Goal: Information Seeking & Learning: Learn about a topic

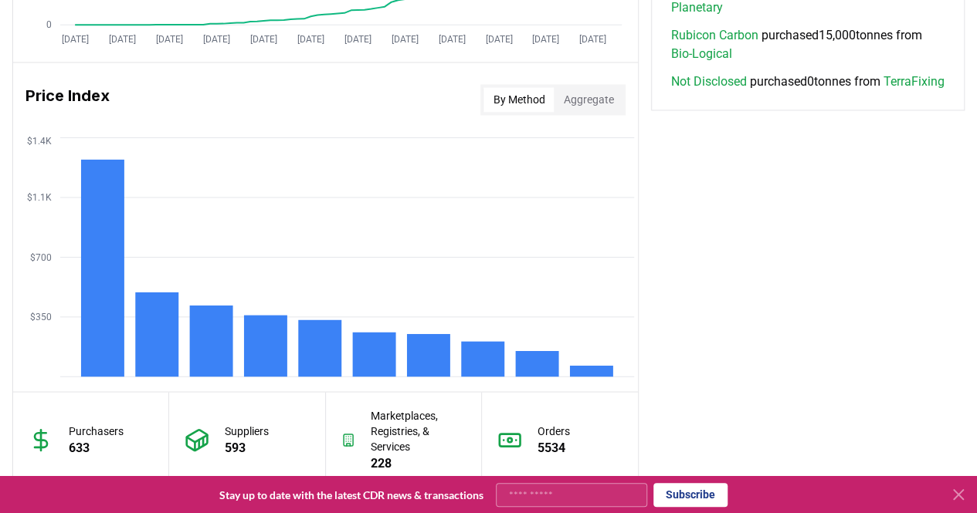
scroll to position [1253, 0]
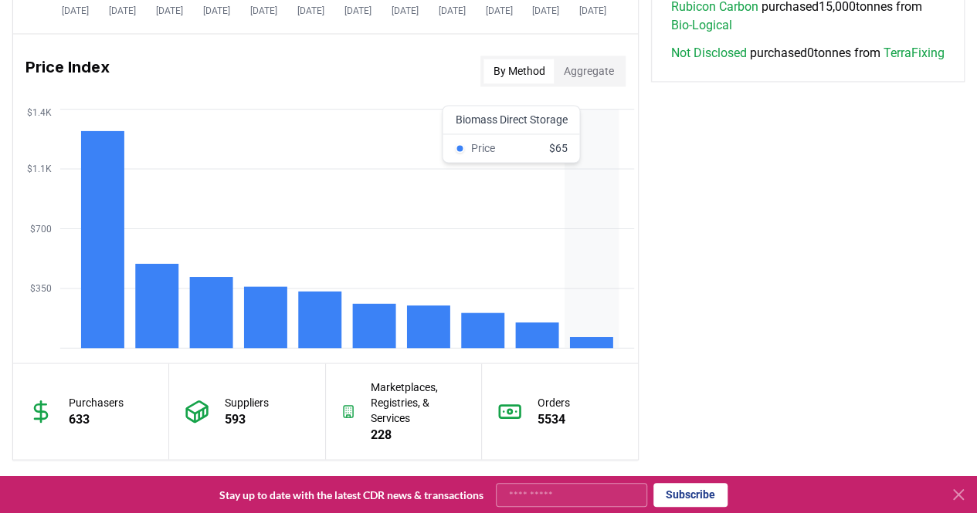
click at [587, 340] on rect at bounding box center [591, 342] width 43 height 11
click at [968, 495] on button at bounding box center [958, 495] width 25 height 25
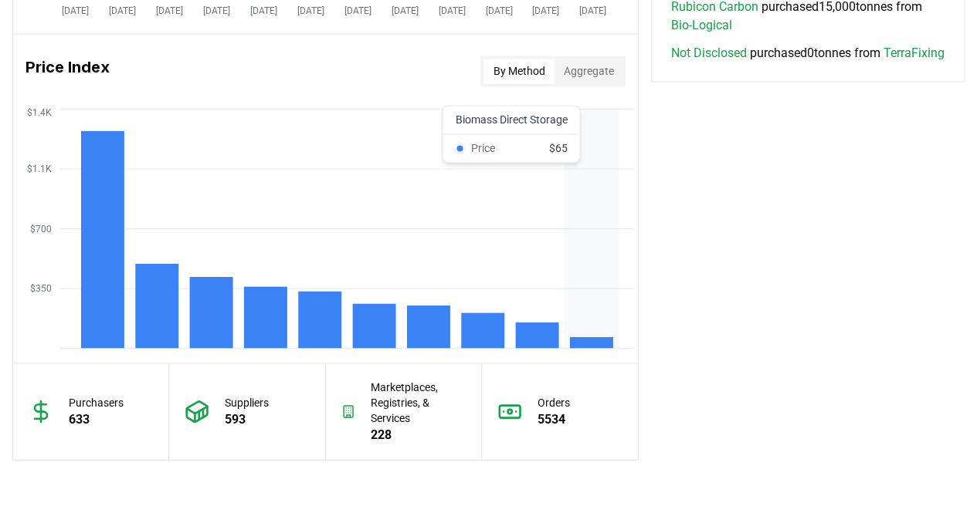
click at [602, 339] on rect at bounding box center [591, 342] width 43 height 11
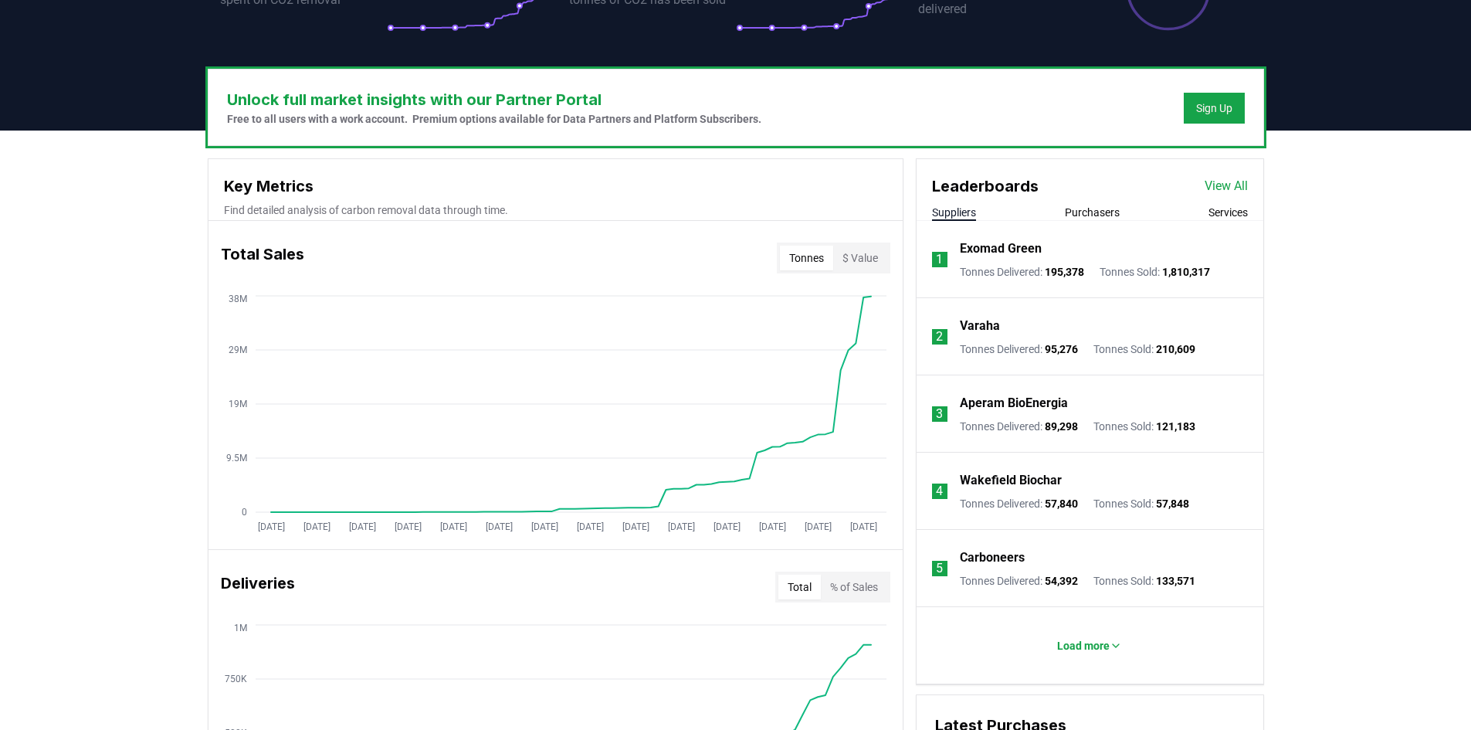
scroll to position [401, 0]
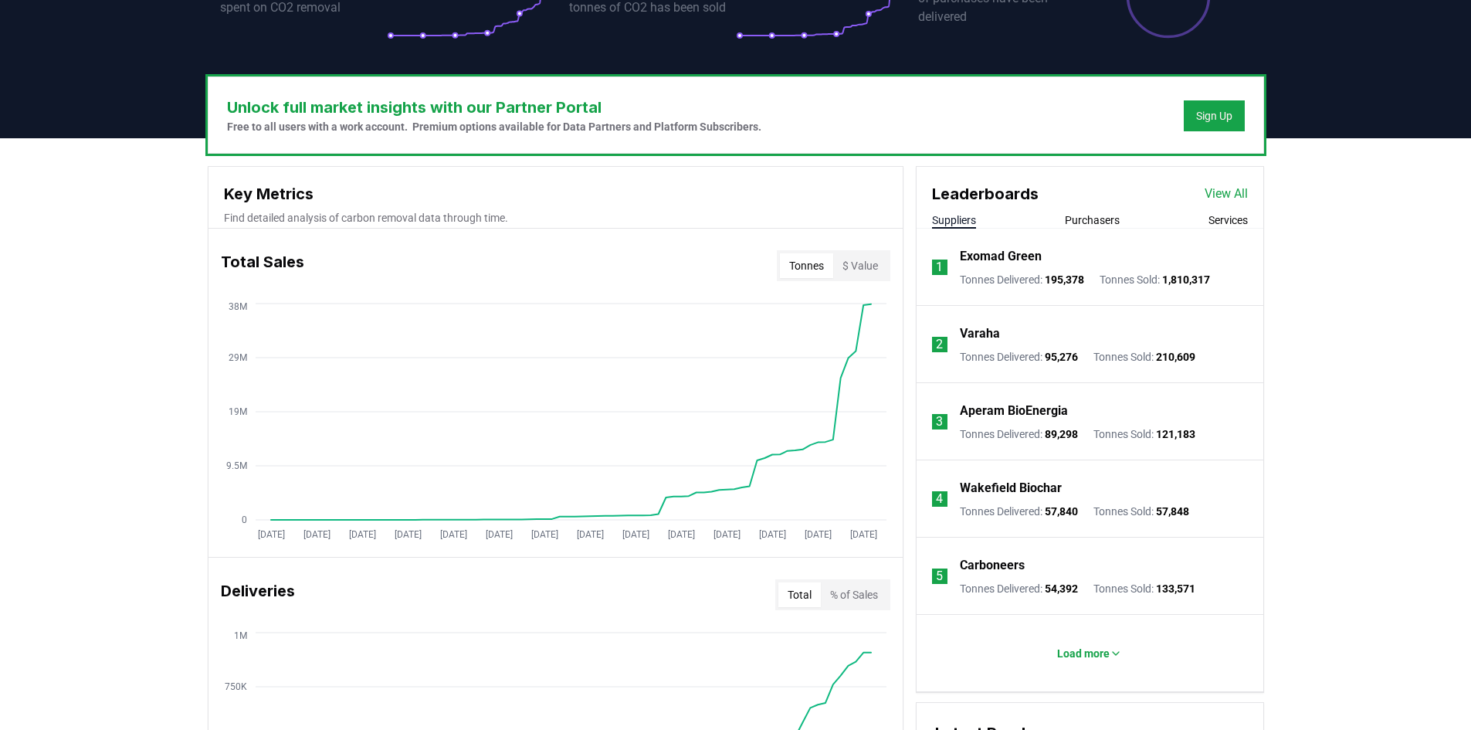
click at [869, 277] on button "$ Value" at bounding box center [860, 265] width 54 height 25
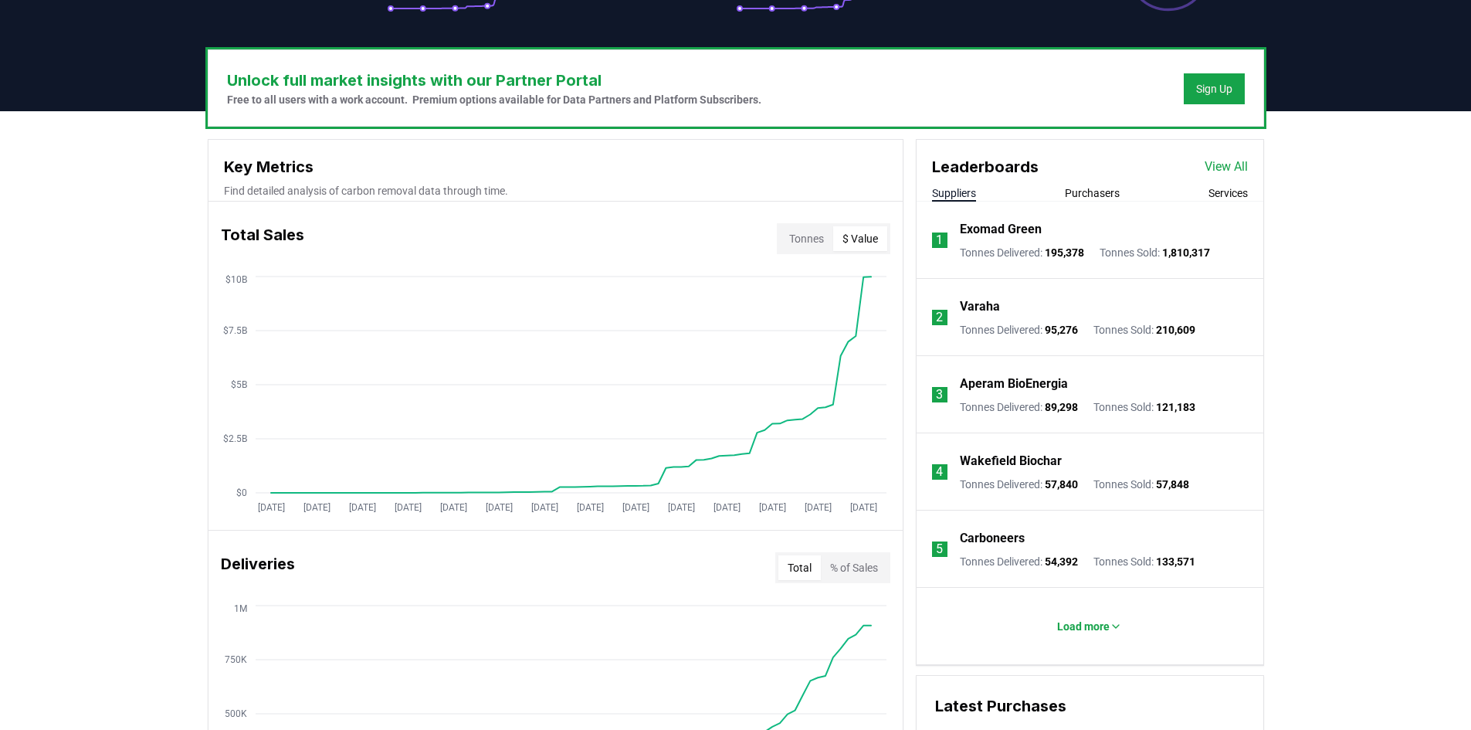
scroll to position [432, 0]
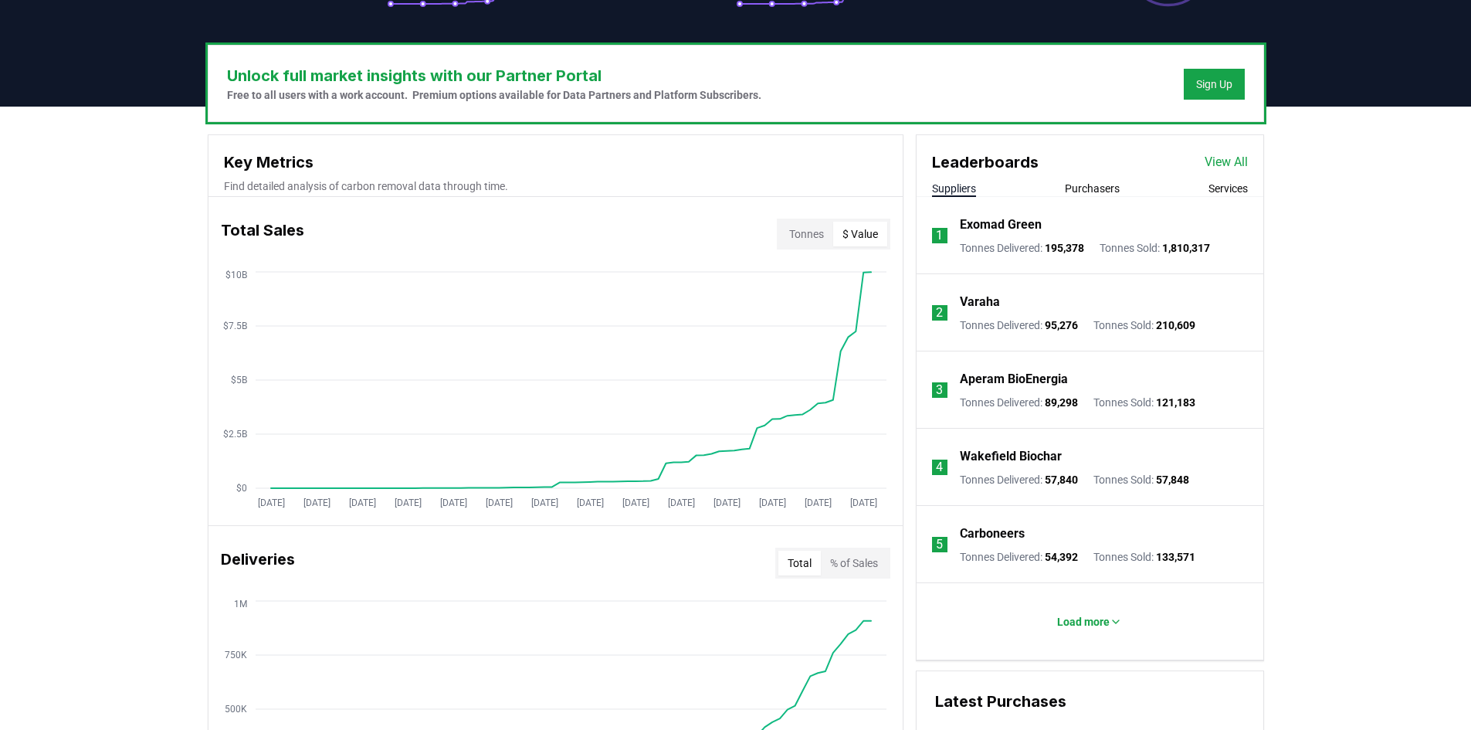
click at [976, 189] on button "Purchasers" at bounding box center [1092, 188] width 55 height 15
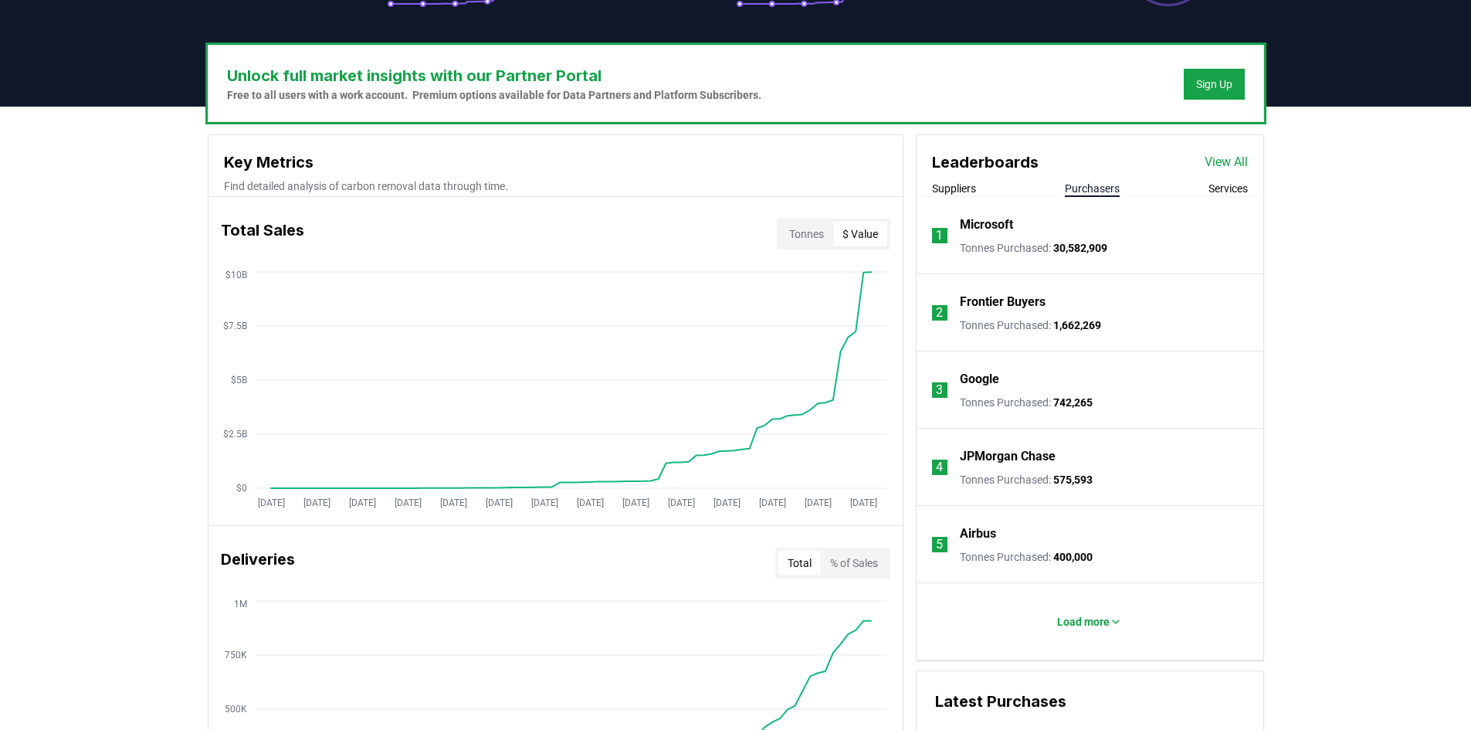
click at [976, 188] on button "Services" at bounding box center [1227, 188] width 39 height 15
click at [976, 513] on p "Load more" at bounding box center [1083, 621] width 52 height 15
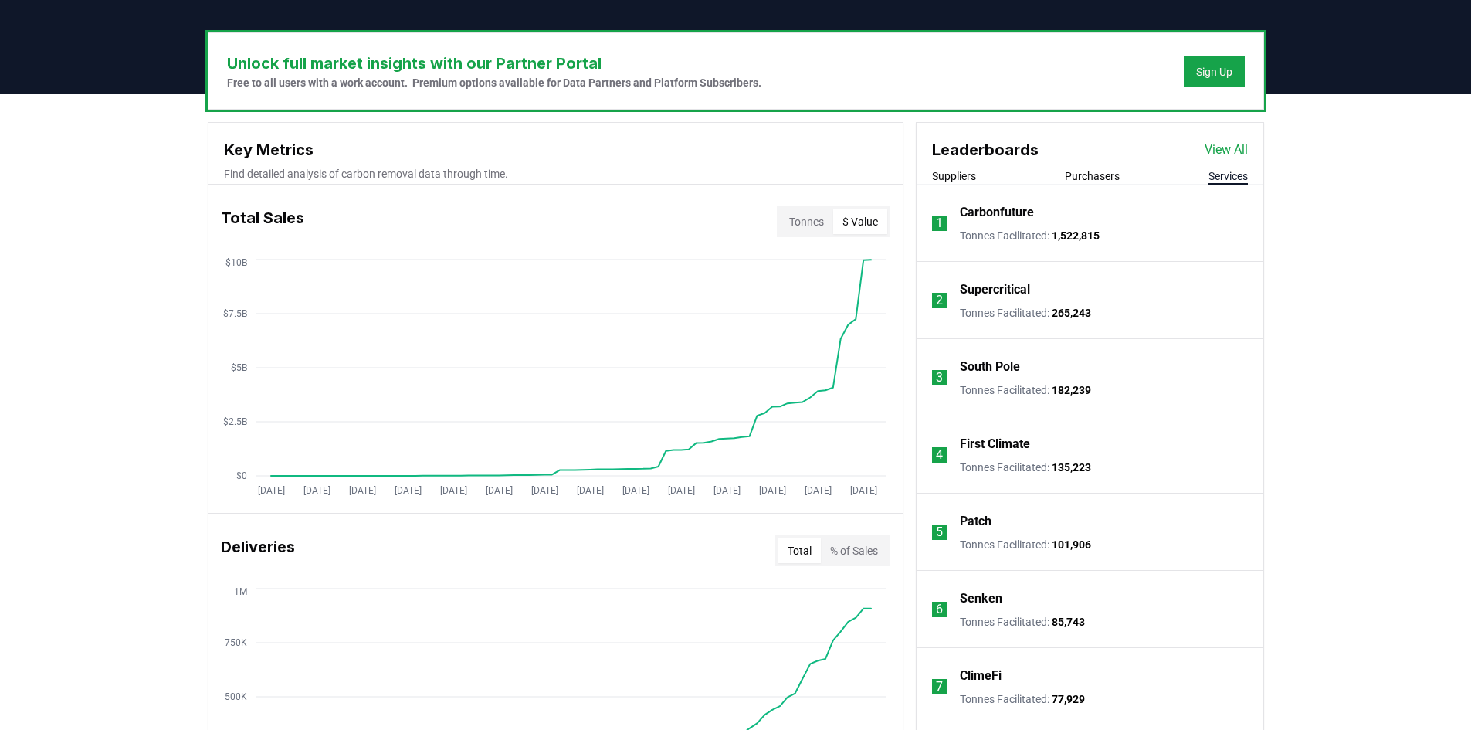
scroll to position [343, 0]
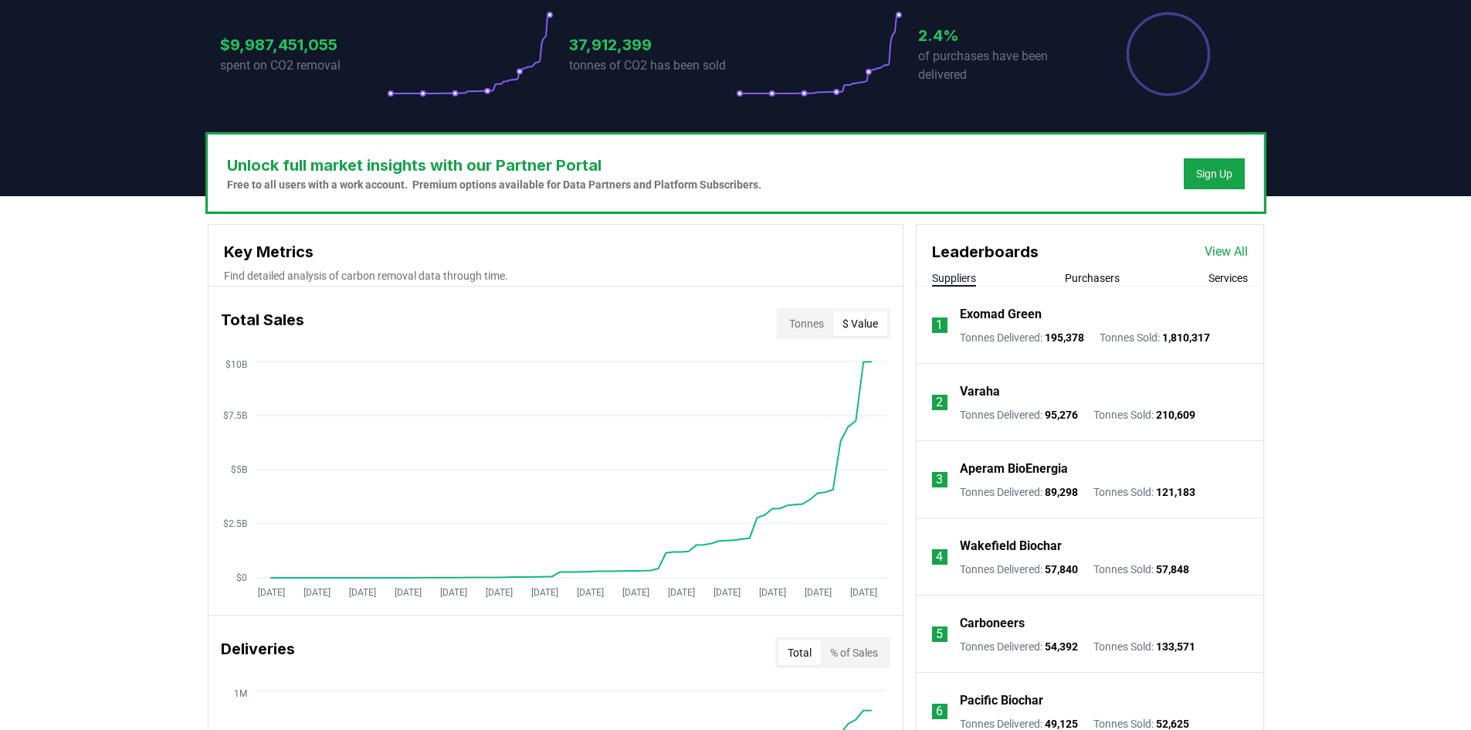
click at [961, 279] on button "Suppliers" at bounding box center [954, 277] width 44 height 15
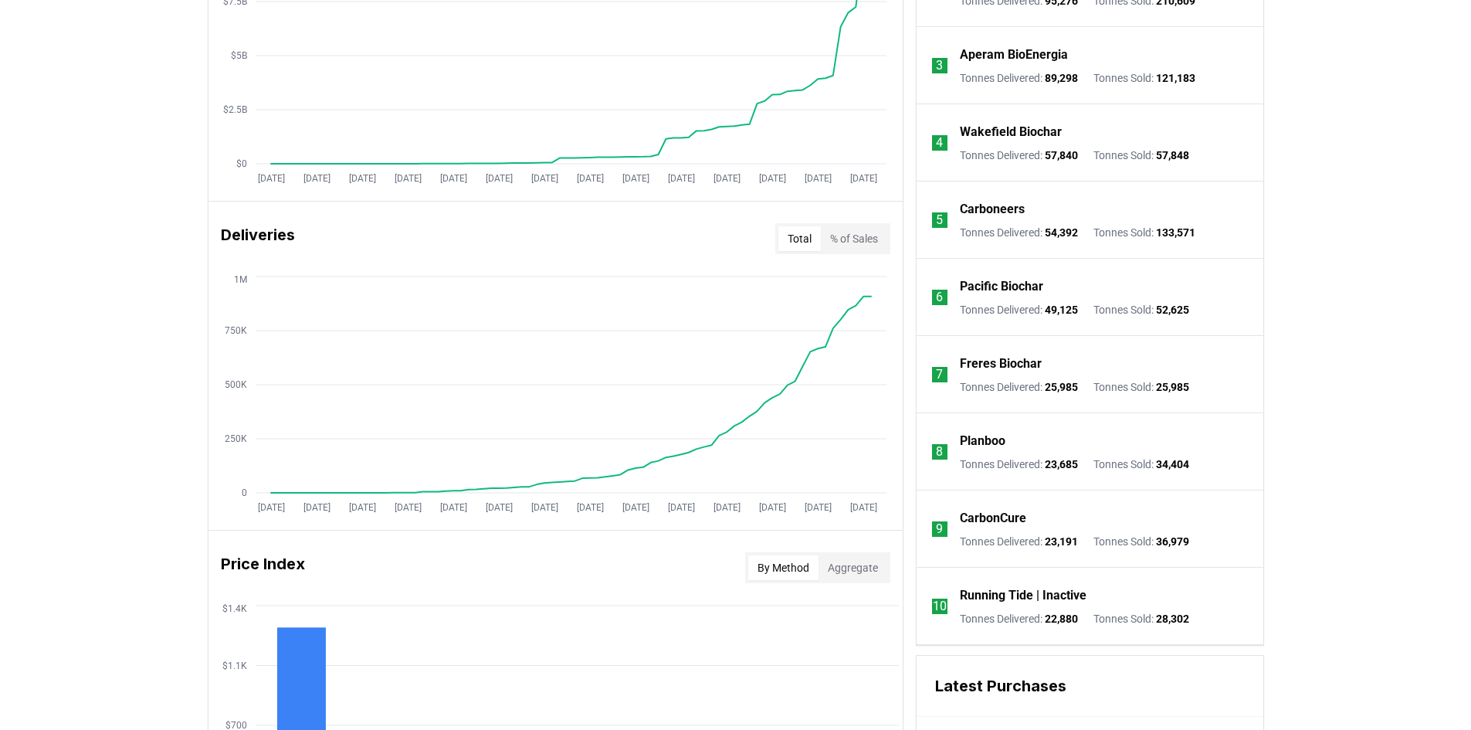
scroll to position [774, 0]
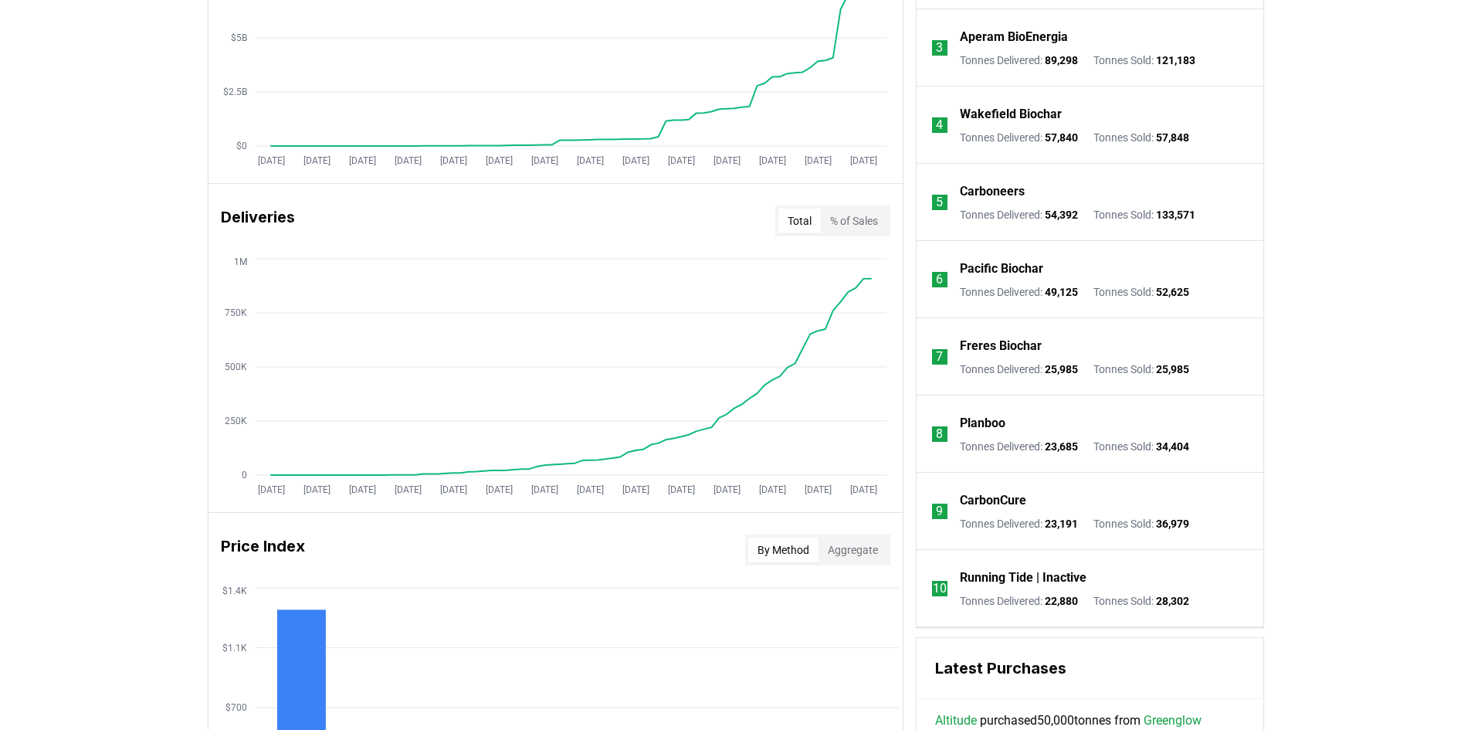
click at [838, 224] on button "% of Sales" at bounding box center [854, 220] width 66 height 25
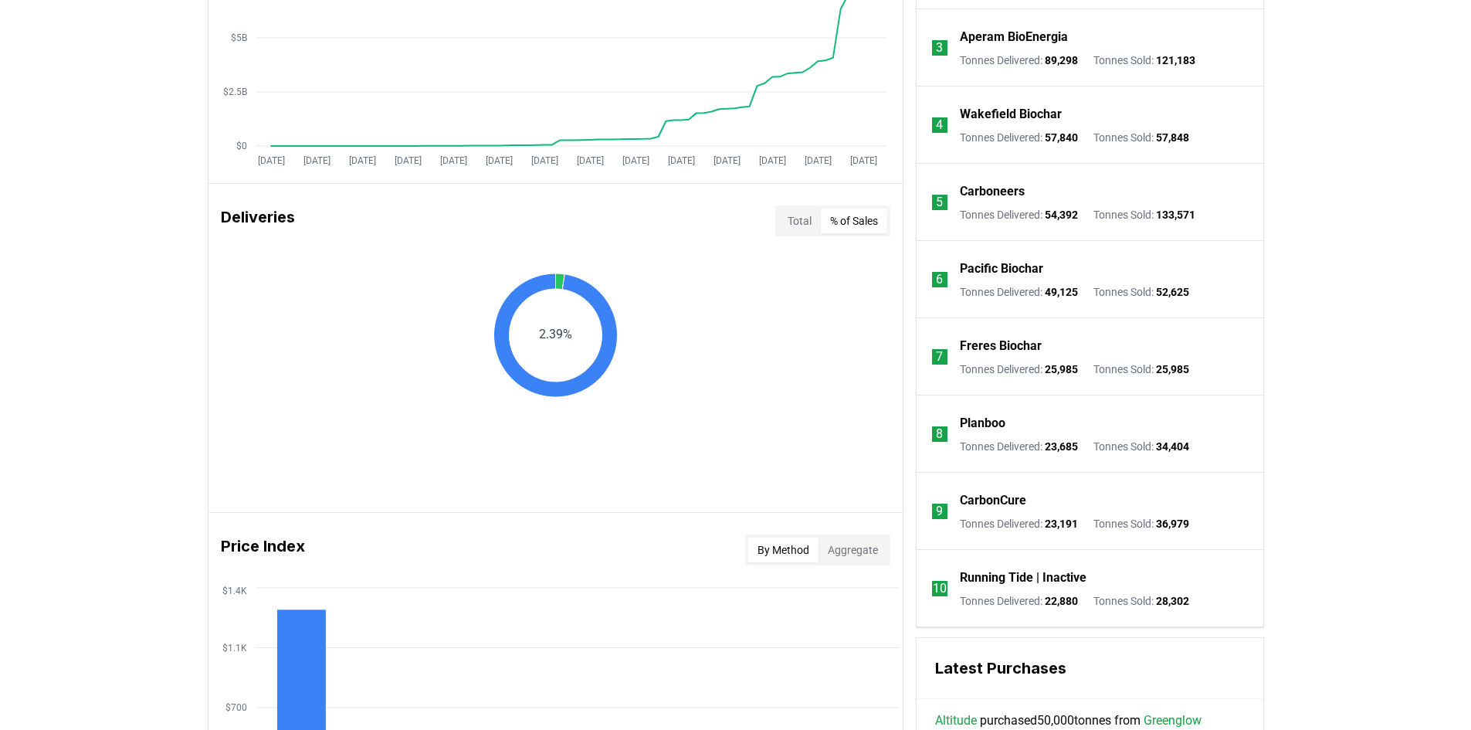
click at [775, 218] on div "Total % of Sales" at bounding box center [832, 220] width 115 height 31
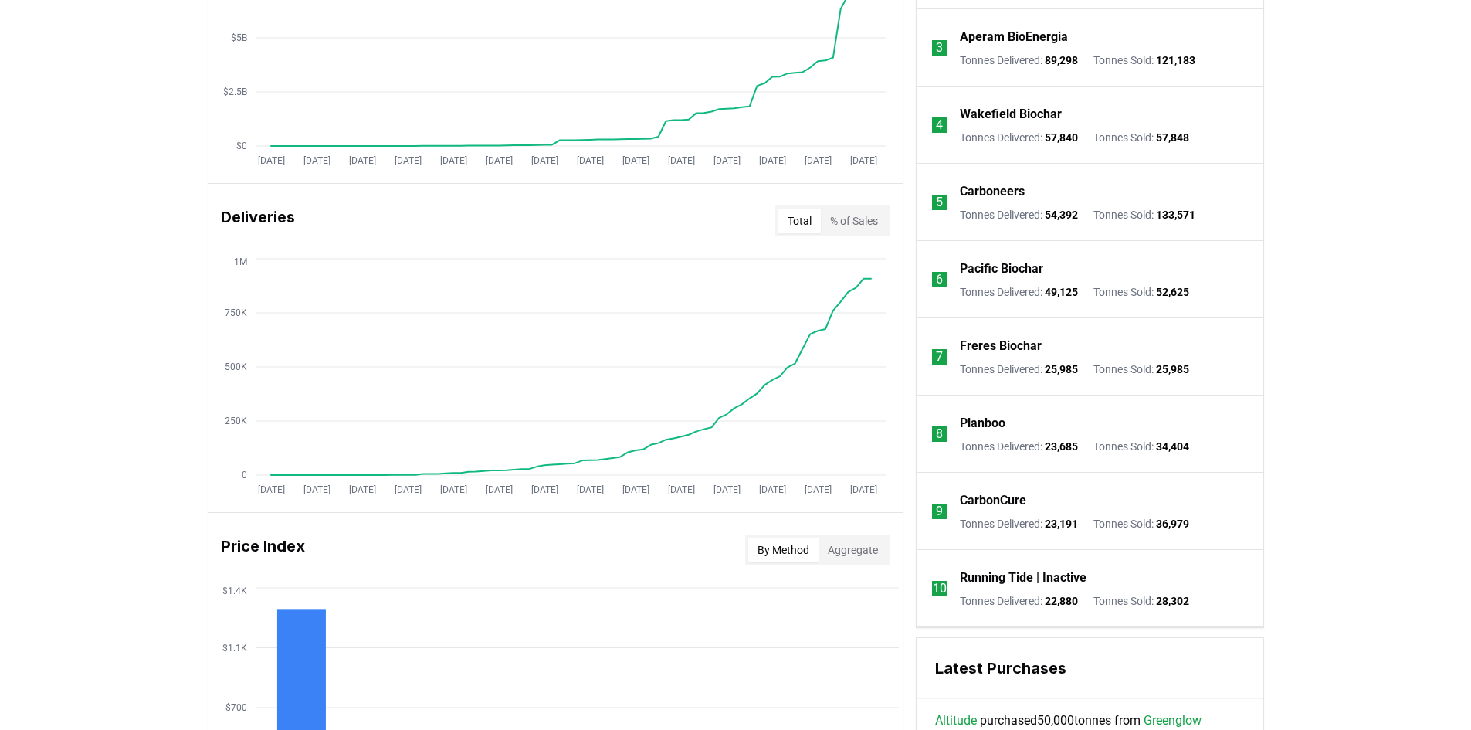
click at [794, 222] on button "Total" at bounding box center [799, 220] width 42 height 25
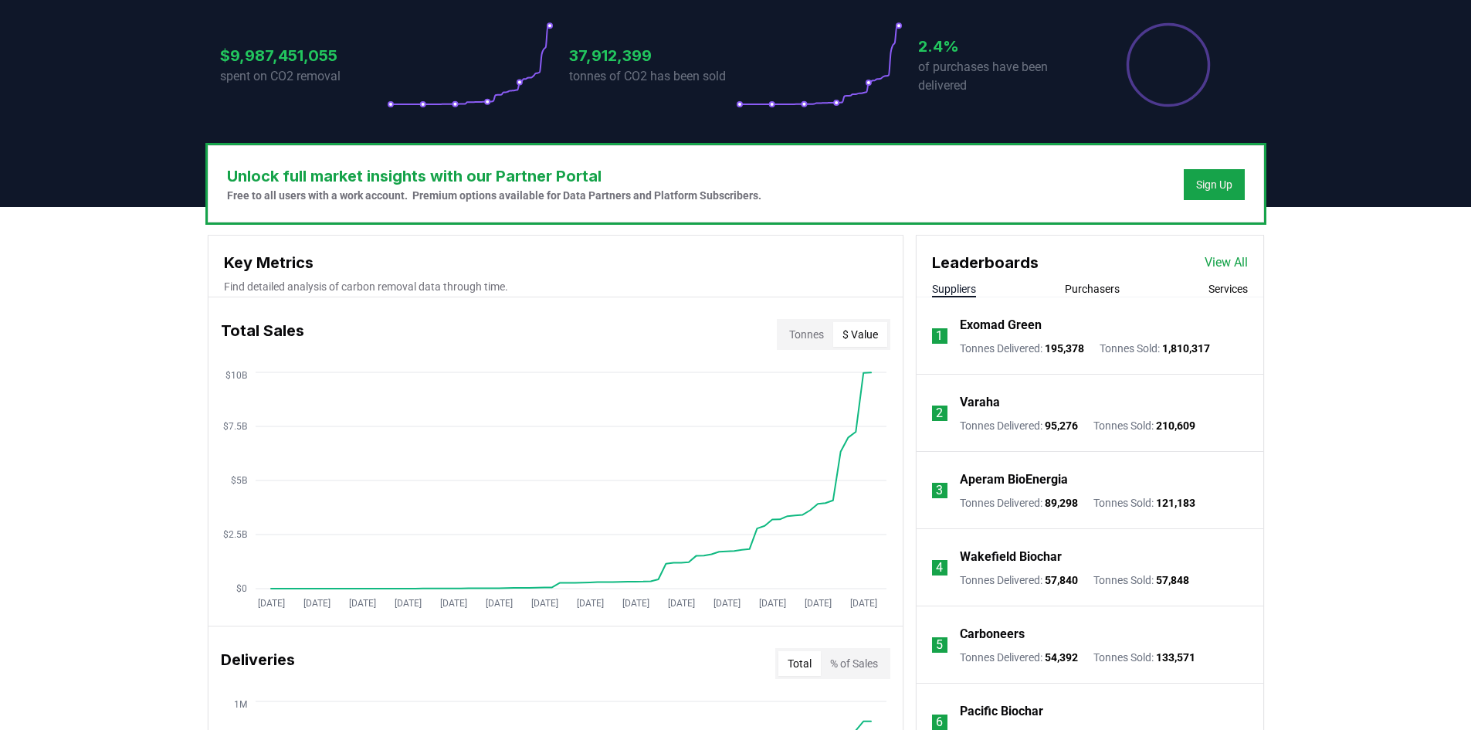
scroll to position [345, 0]
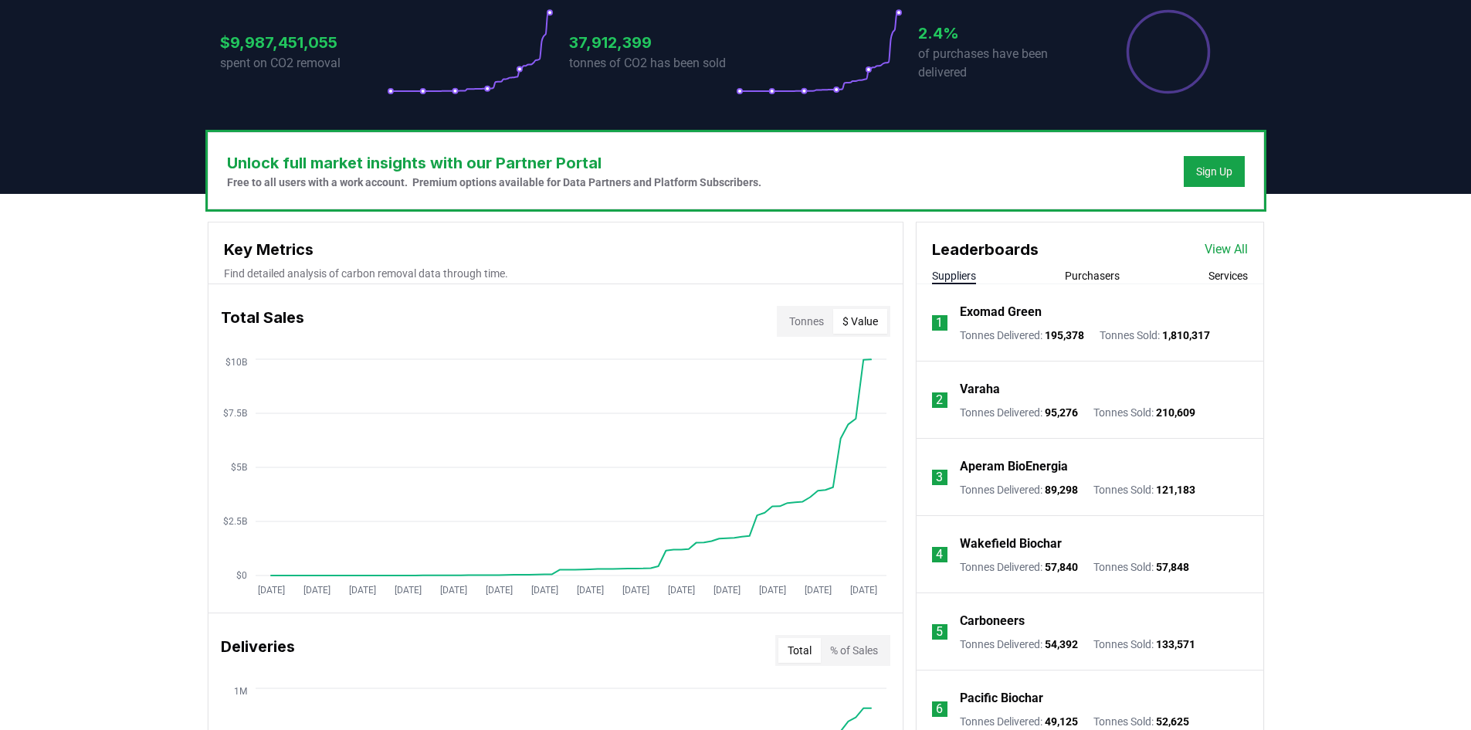
click at [802, 331] on button "Tonnes" at bounding box center [806, 321] width 53 height 25
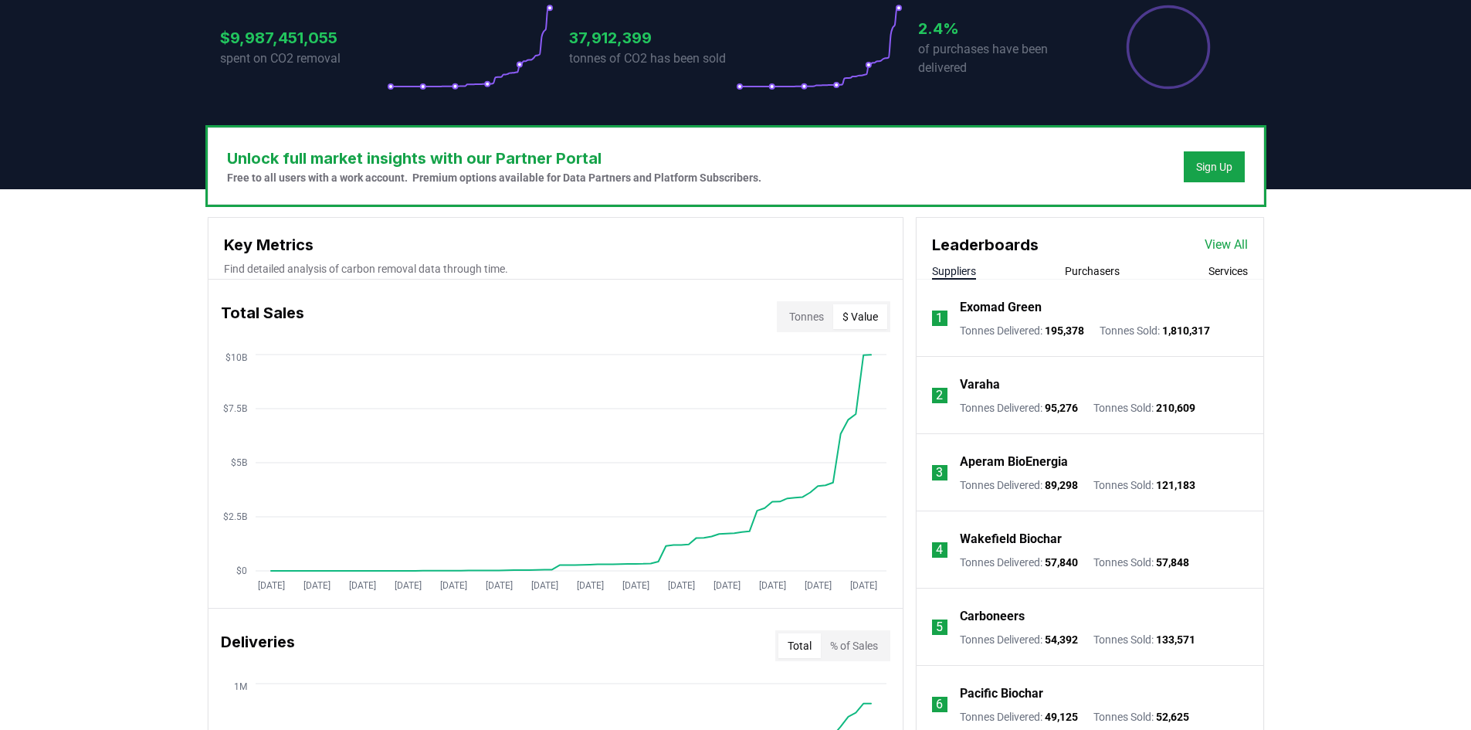
click at [865, 327] on button "$ Value" at bounding box center [860, 316] width 54 height 25
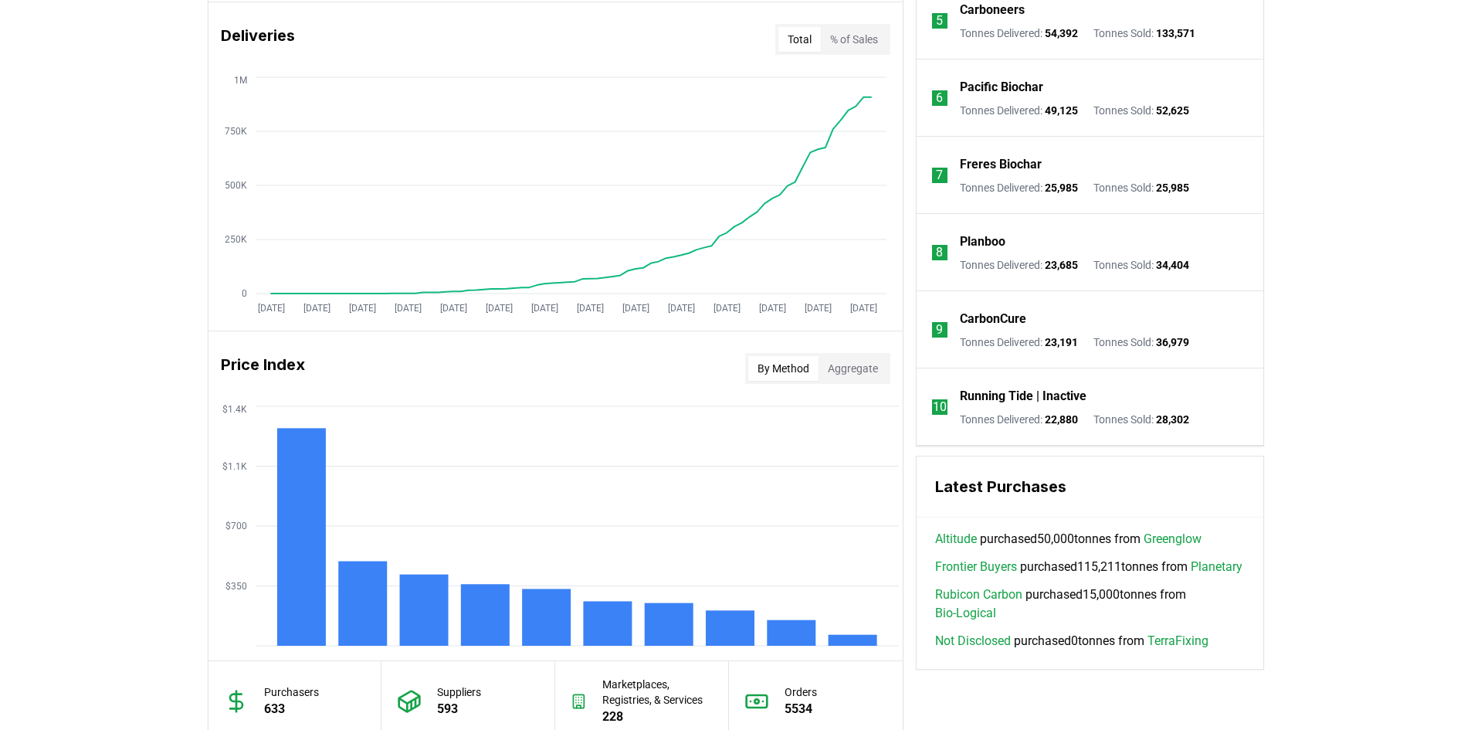
scroll to position [960, 0]
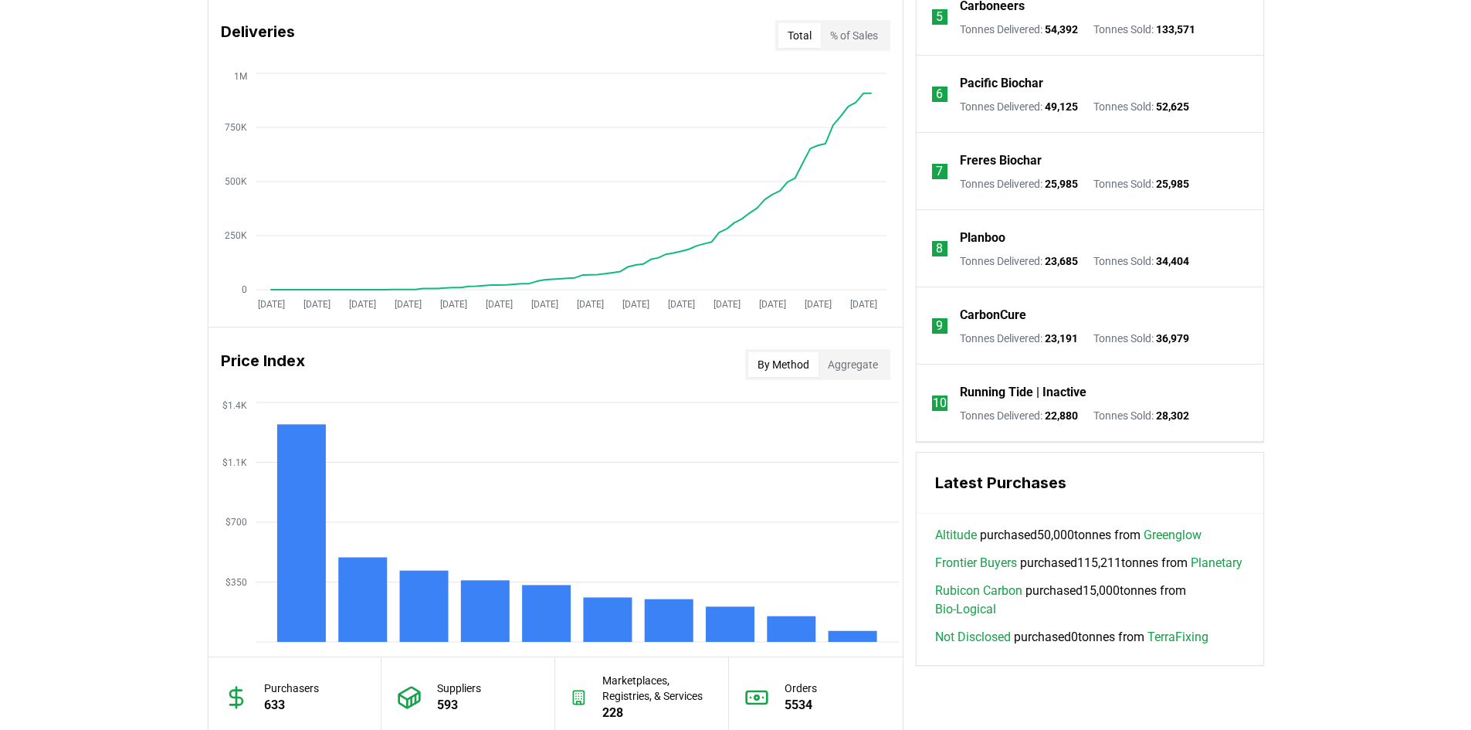
click at [857, 35] on button "% of Sales" at bounding box center [854, 35] width 66 height 25
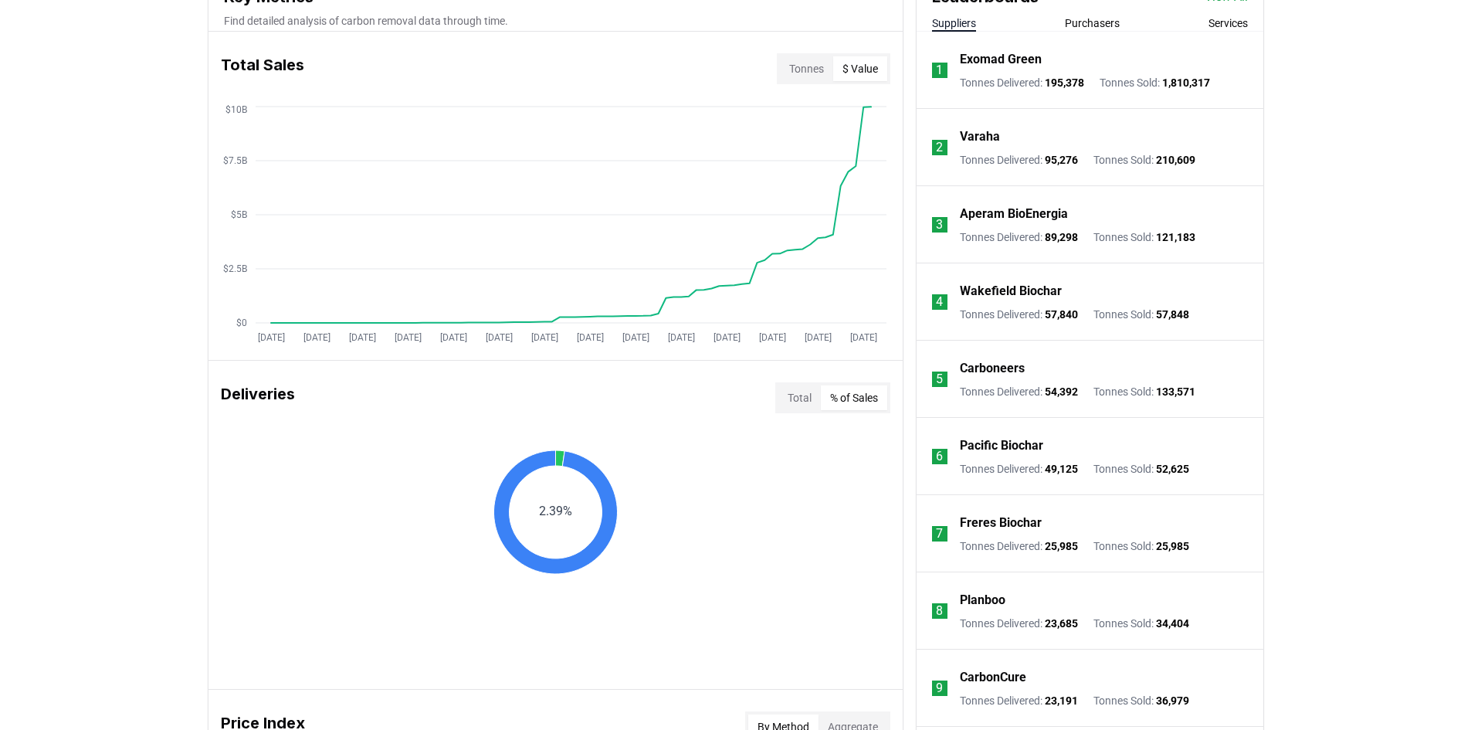
scroll to position [539, 0]
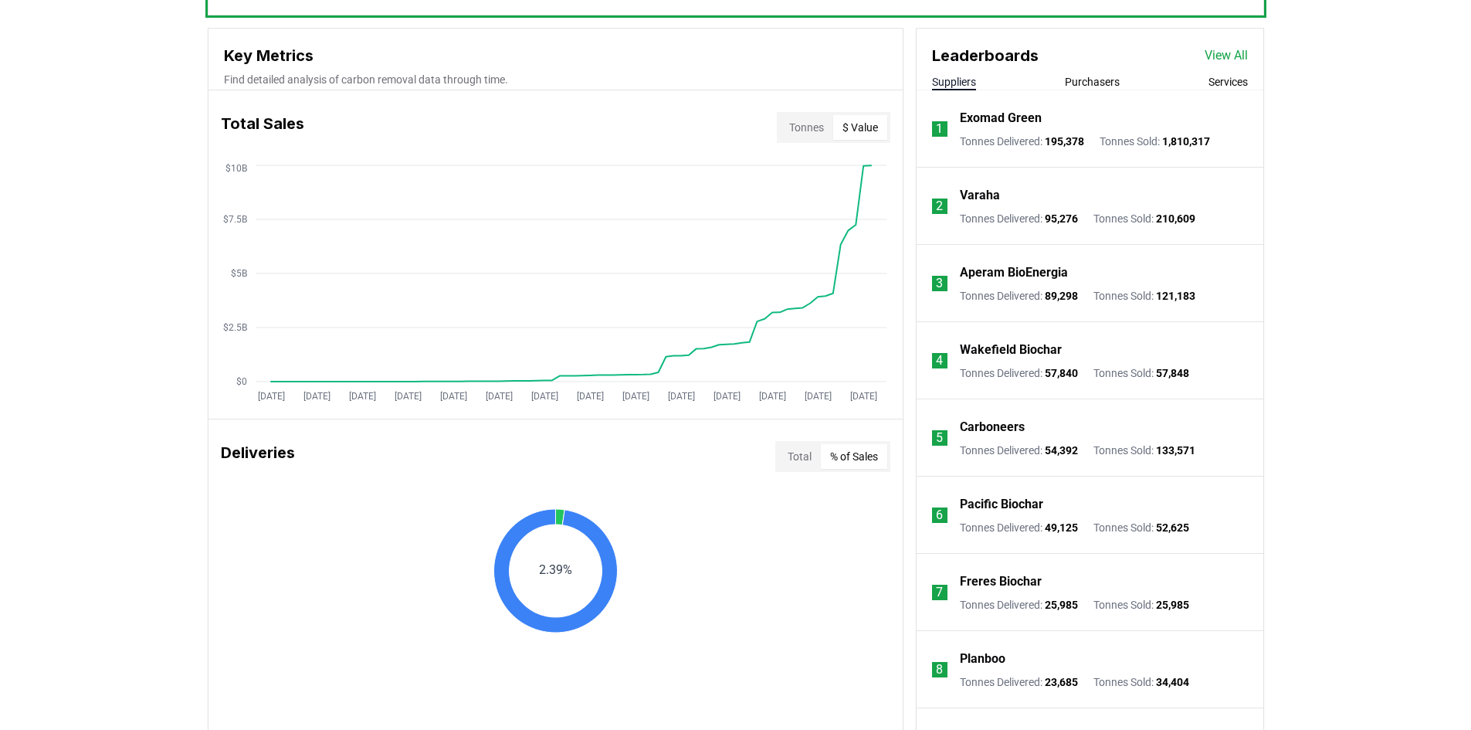
click at [976, 86] on button "Purchasers" at bounding box center [1092, 81] width 55 height 15
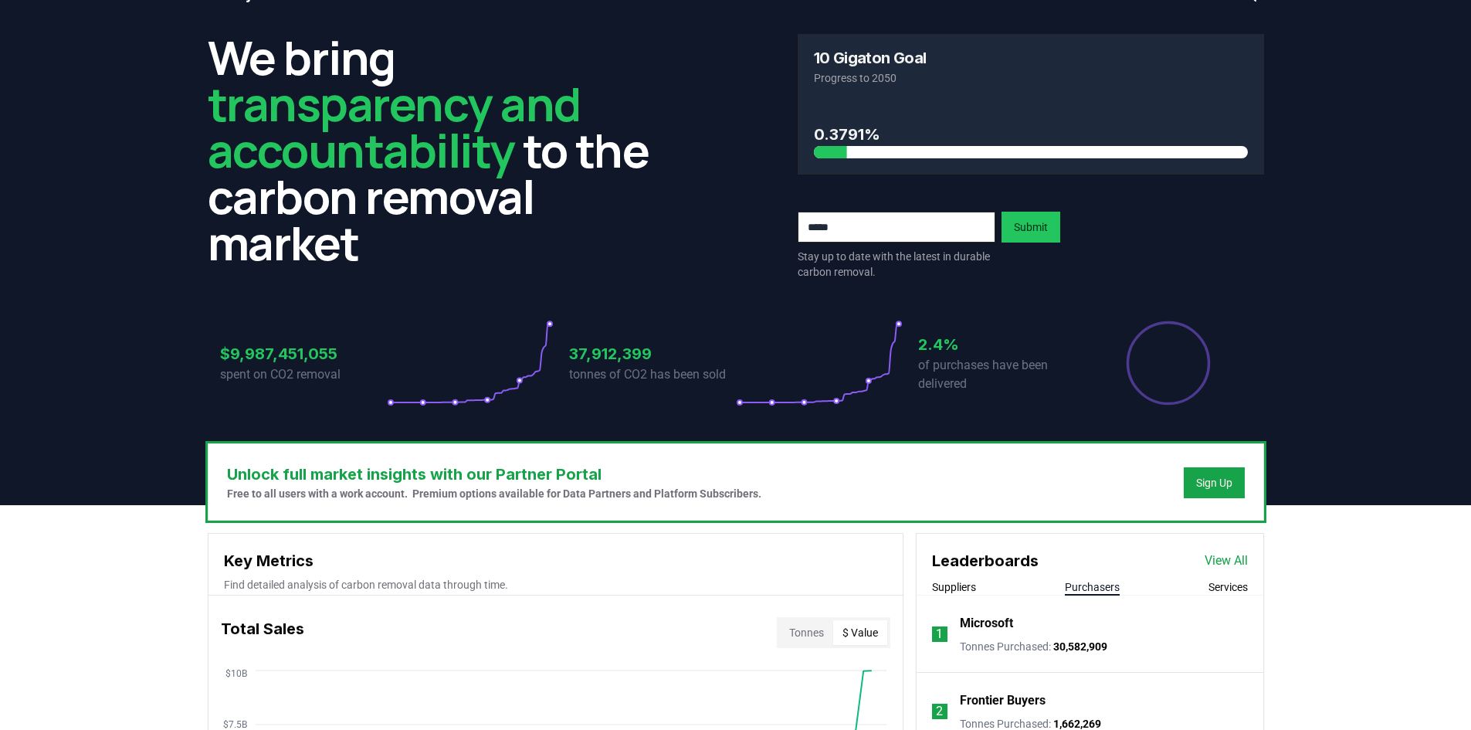
scroll to position [0, 0]
